Goal: Task Accomplishment & Management: Use online tool/utility

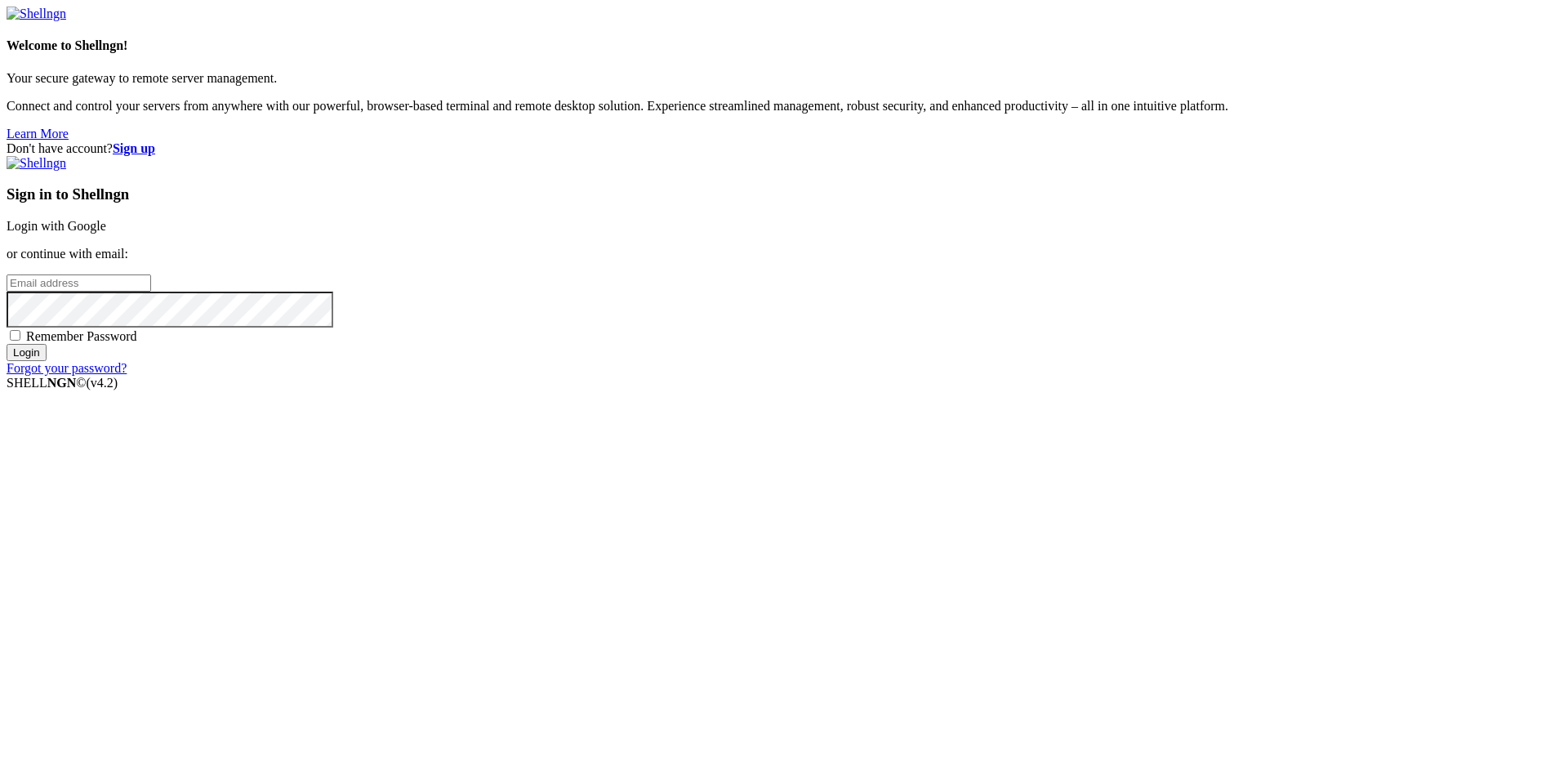
click at [107, 233] on link "Login with Google" at bounding box center [56, 226] width 100 height 14
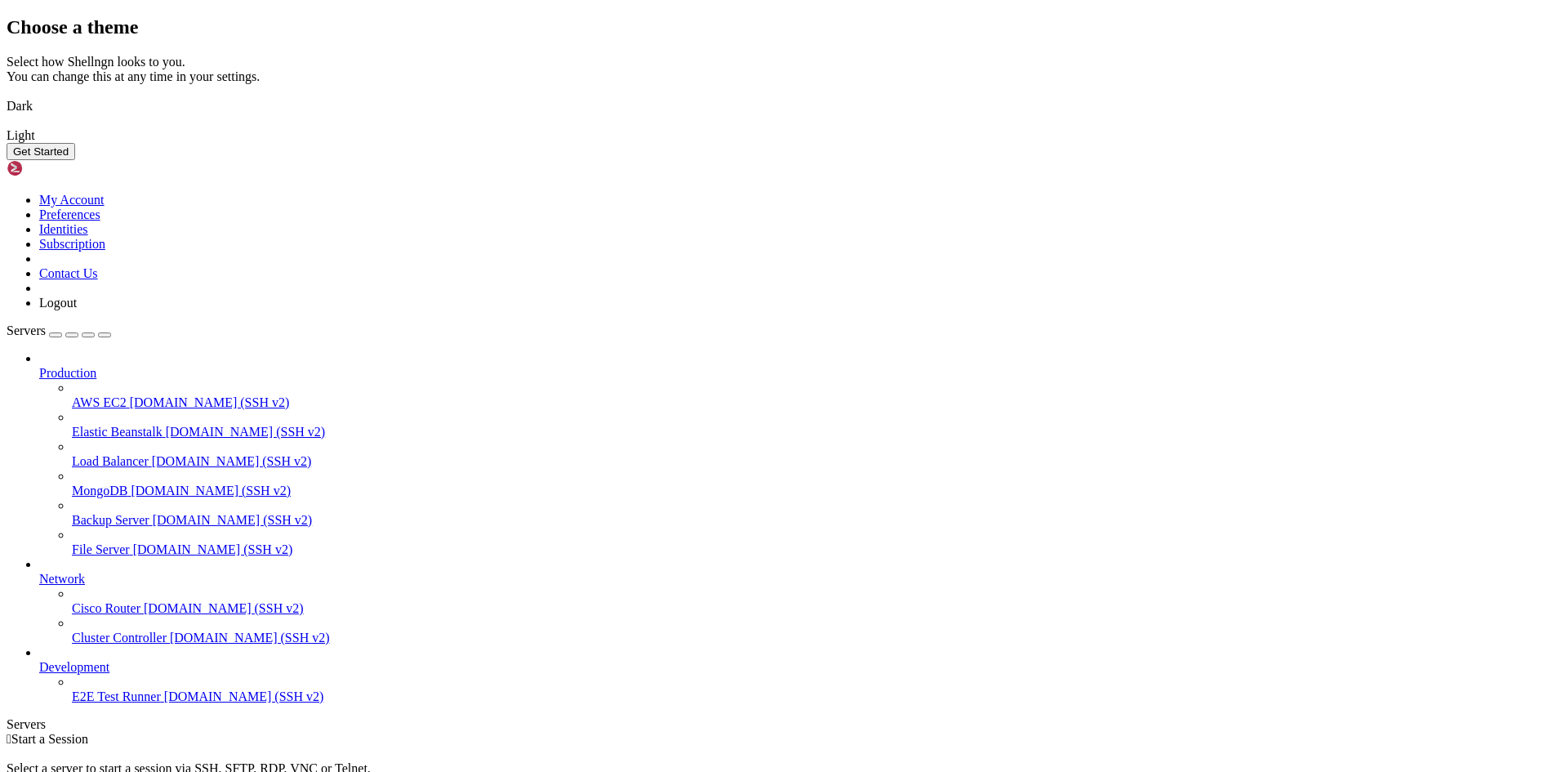
click at [6, 95] on img at bounding box center [6, 95] width 0 height 0
click at [75, 160] on button "Get Started" at bounding box center [40, 152] width 69 height 17
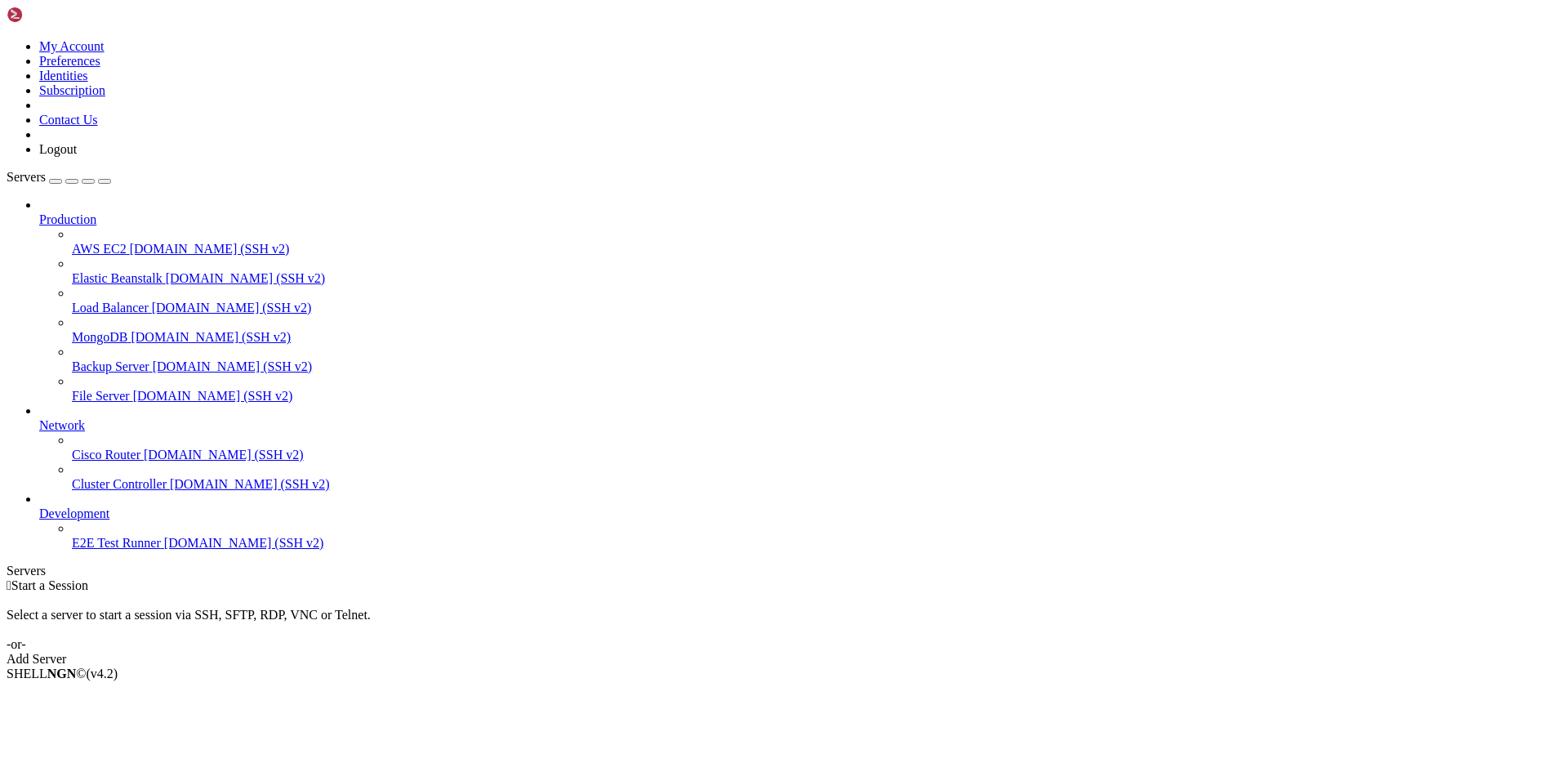
click at [56, 182] on div "button" at bounding box center [56, 182] width 0 height 0
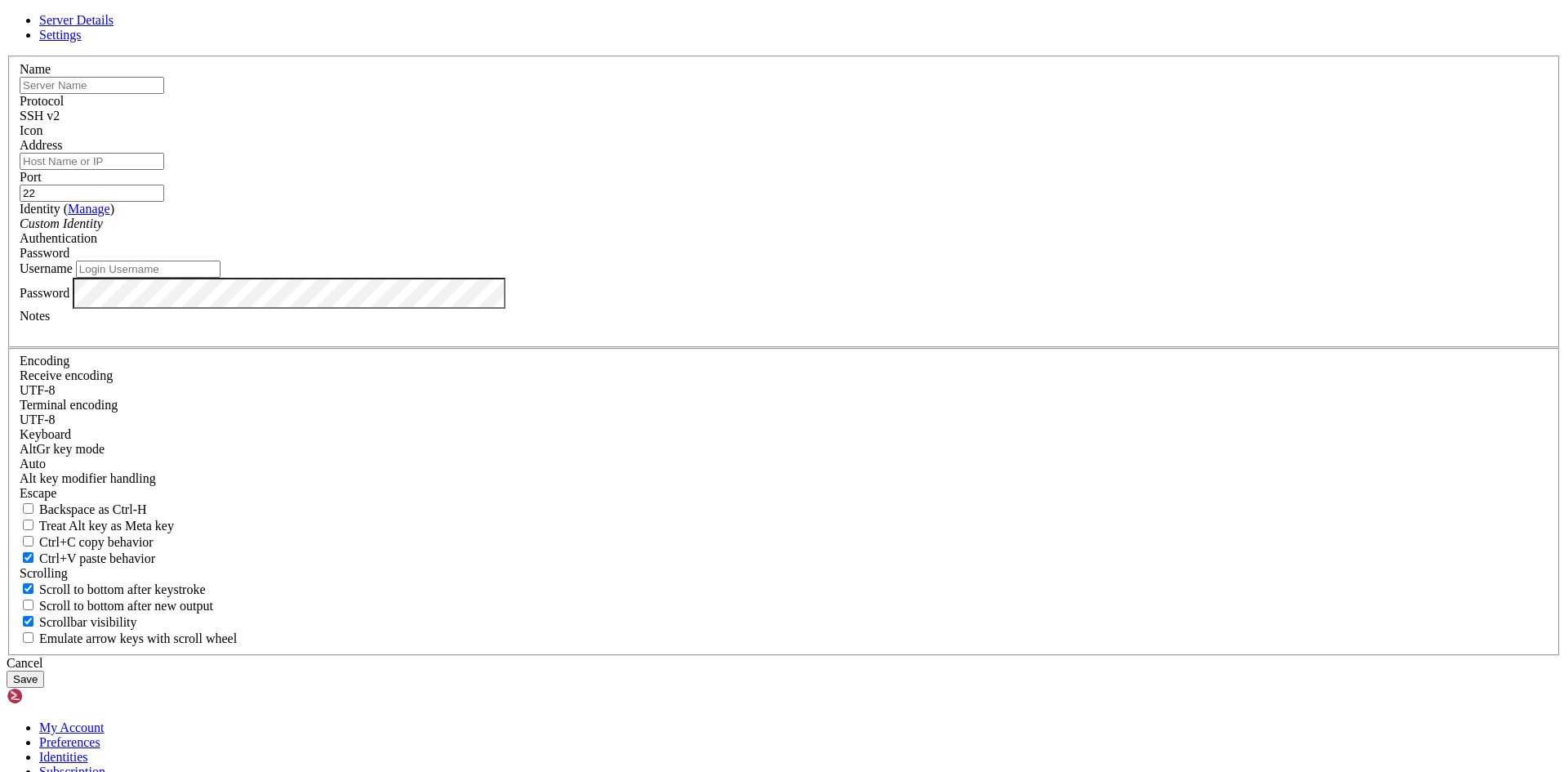
click at [164, 94] on input "text" at bounding box center [92, 86] width 145 height 17
type input "Nube"
click at [164, 170] on input "Address" at bounding box center [92, 162] width 145 height 17
paste input "[TECHNICAL_ID]"
type input "[TECHNICAL_ID]"
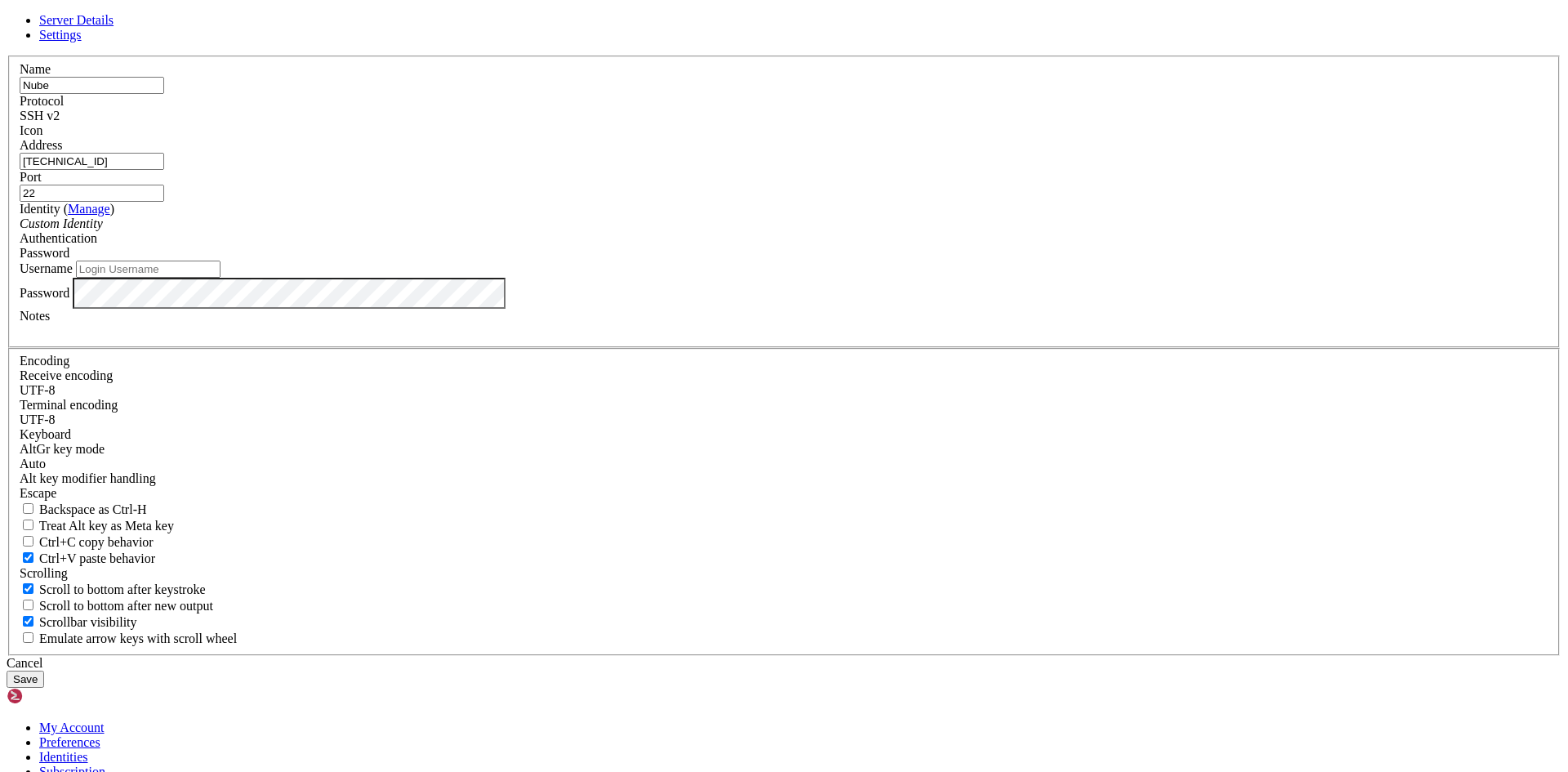
click at [164, 94] on input "Nube" at bounding box center [92, 86] width 145 height 17
click at [221, 278] on input "Username" at bounding box center [148, 269] width 145 height 17
type input "r"
type input "Riusz"
click at [82, 42] on span "Settings" at bounding box center [60, 35] width 43 height 14
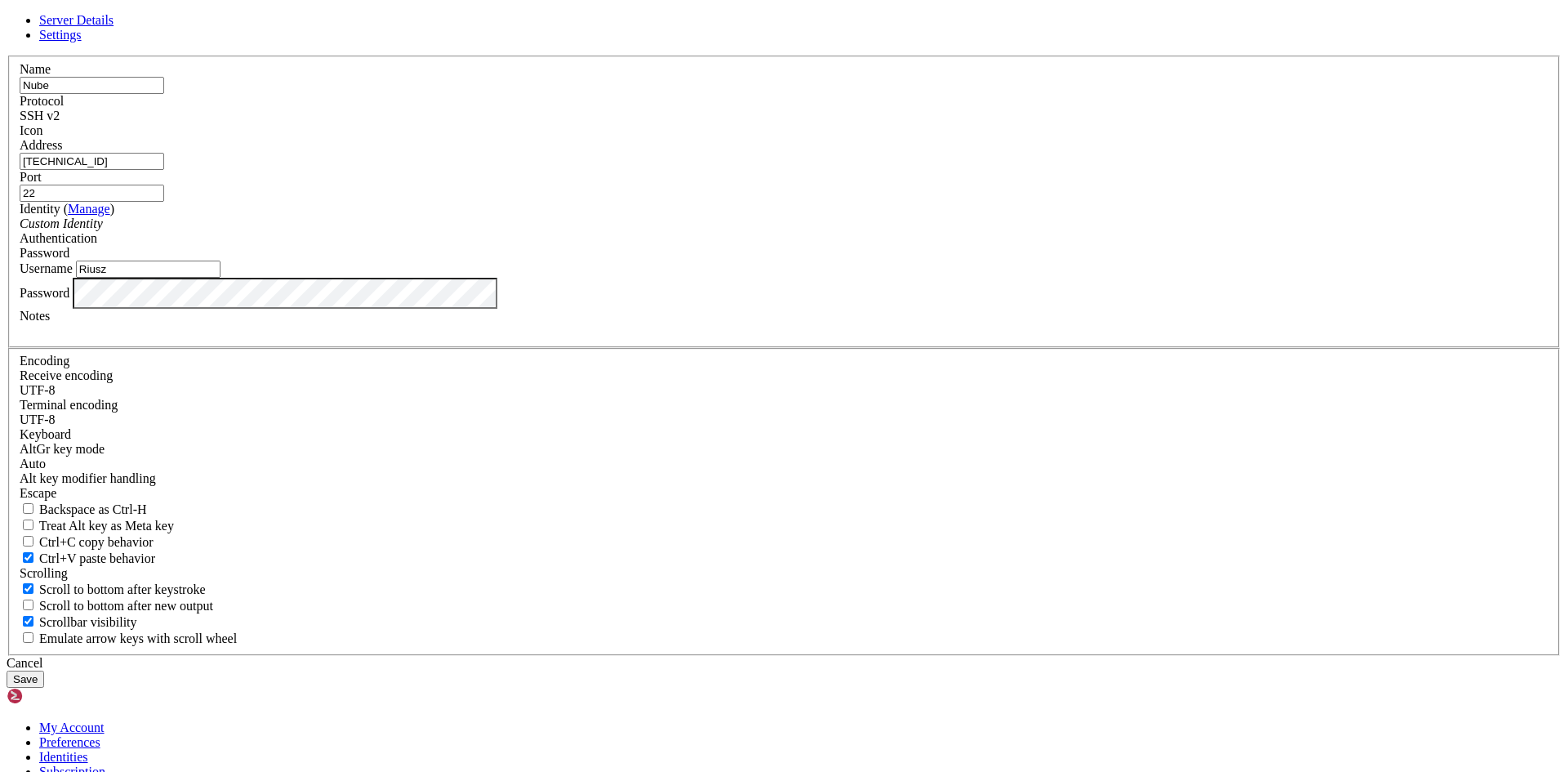
click at [113, 27] on link "Server Details" at bounding box center [76, 20] width 74 height 14
click at [45, 671] on button "Save" at bounding box center [24, 679] width 38 height 17
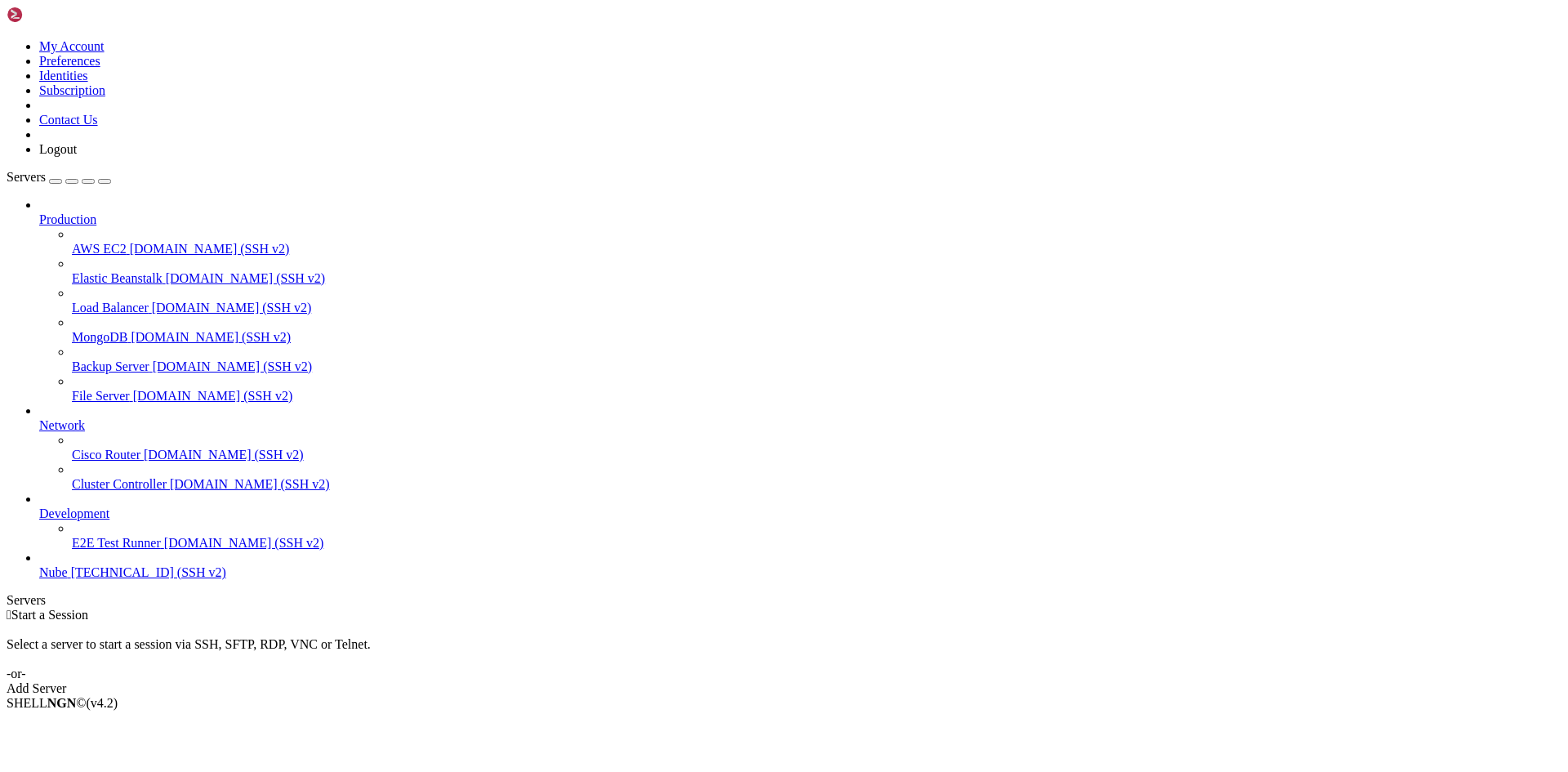
click at [98, 579] on span "[TECHNICAL_ID] (SSH v2)" at bounding box center [148, 572] width 155 height 14
